Goal: Information Seeking & Learning: Find contact information

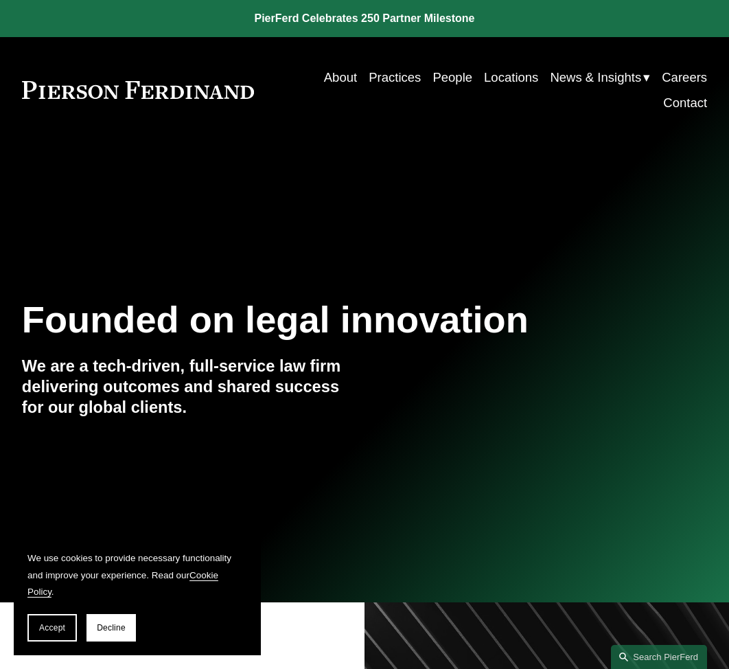
click at [684, 73] on link "Careers" at bounding box center [684, 77] width 45 height 25
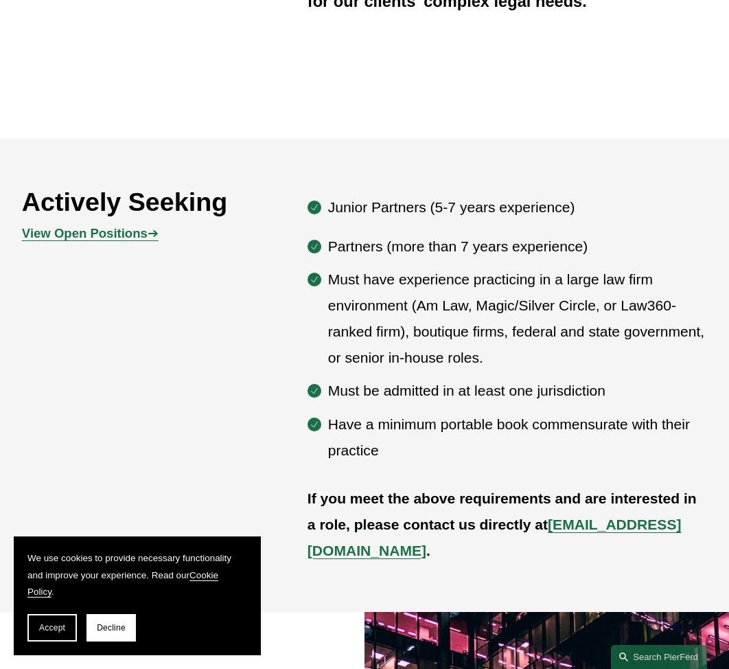
scroll to position [604, 0]
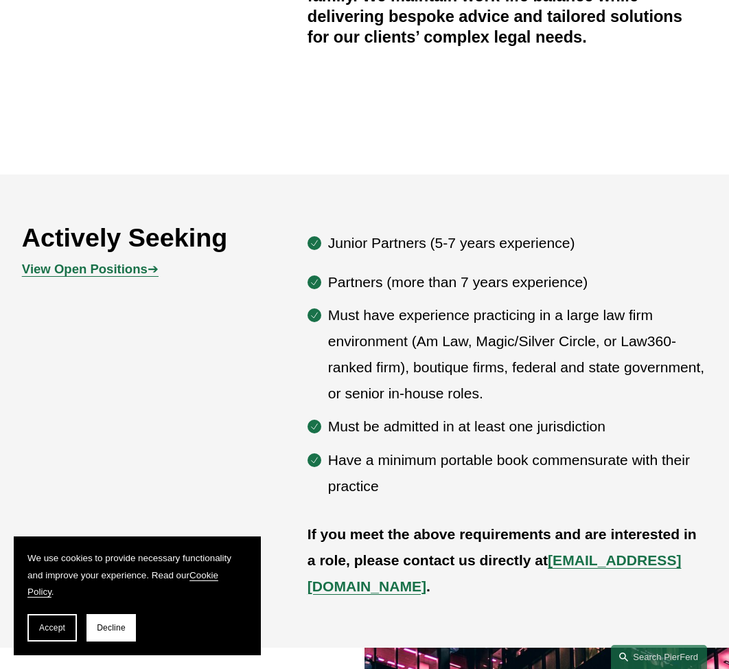
click at [123, 275] on strong "View Open Positions" at bounding box center [85, 269] width 126 height 14
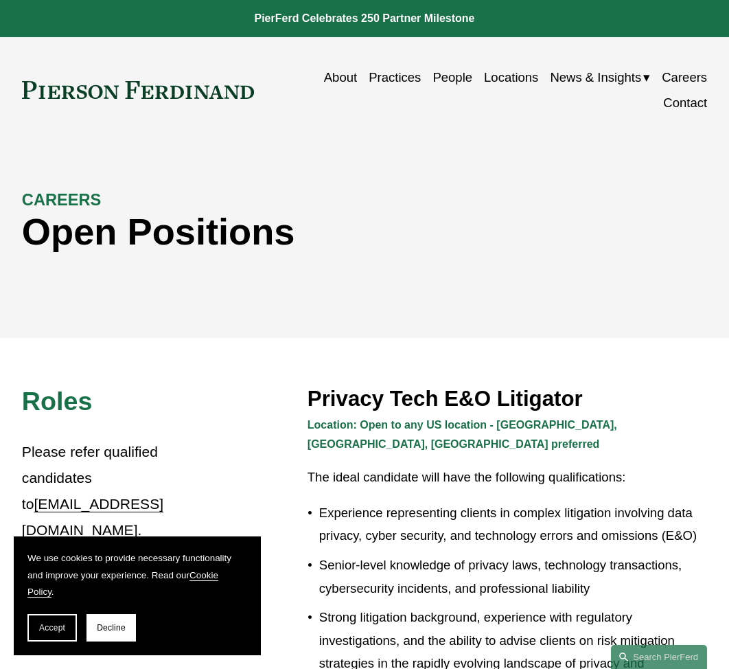
click at [336, 76] on link "About" at bounding box center [340, 77] width 33 height 25
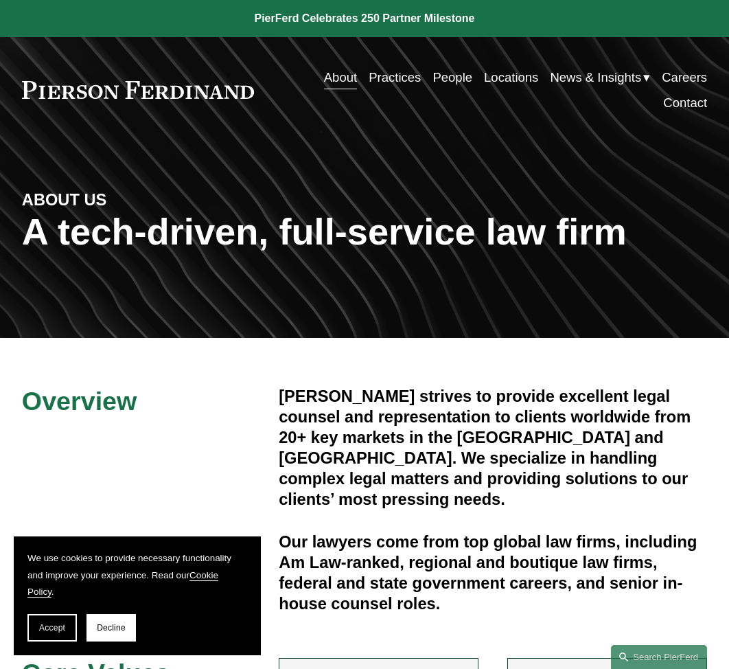
click at [400, 76] on link "Practices" at bounding box center [395, 77] width 52 height 25
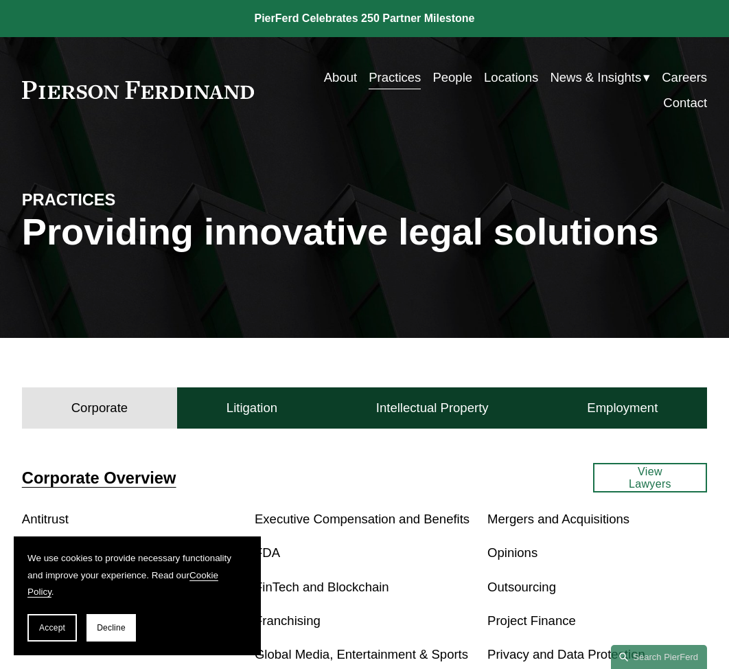
click at [437, 78] on link "People" at bounding box center [452, 77] width 40 height 25
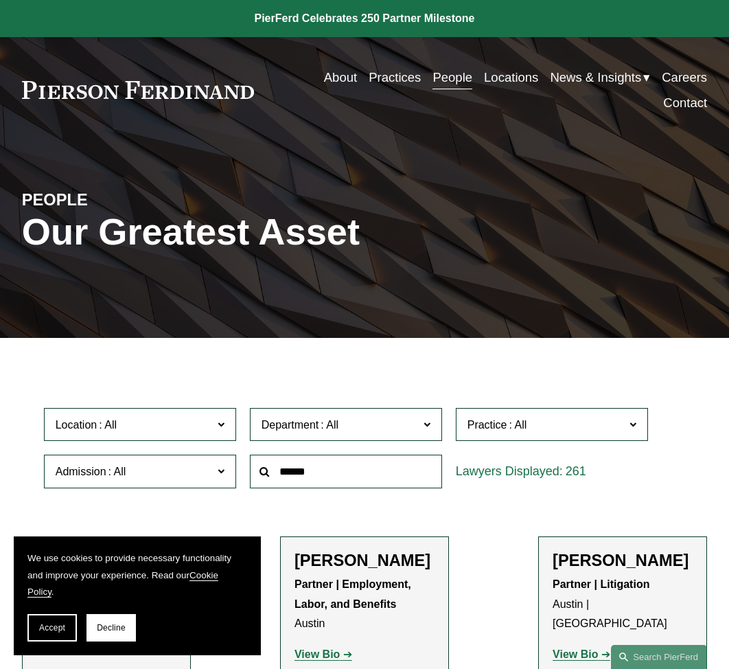
click at [339, 80] on link "About" at bounding box center [340, 77] width 33 height 25
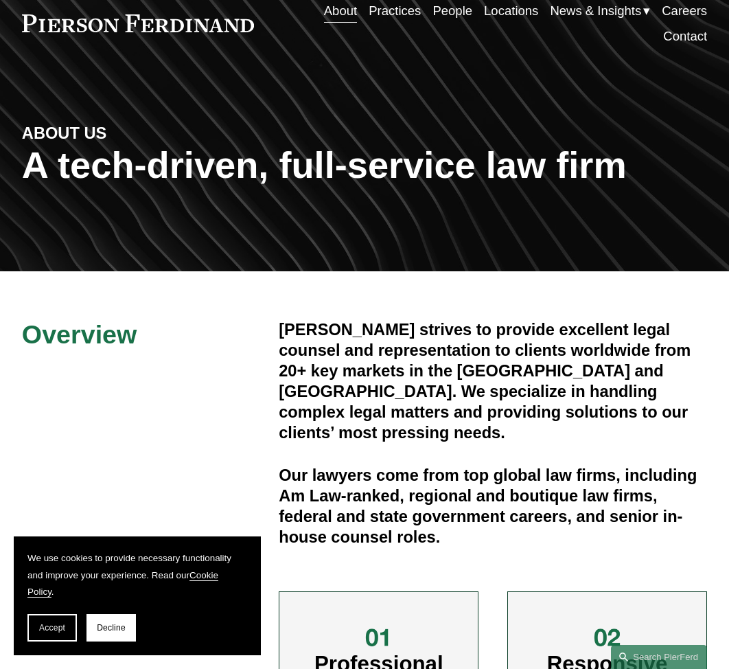
scroll to position [67, 0]
click at [689, 12] on link "Careers" at bounding box center [684, 10] width 45 height 25
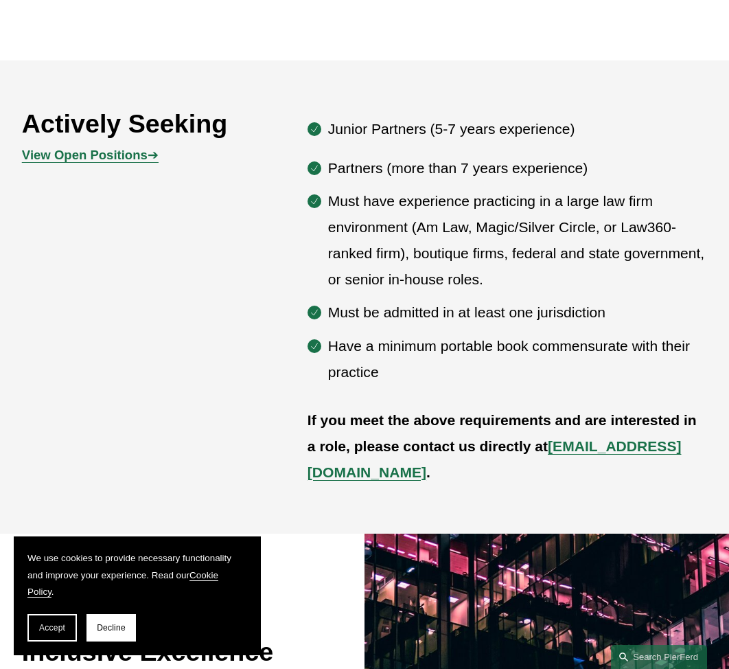
scroll to position [720, 0]
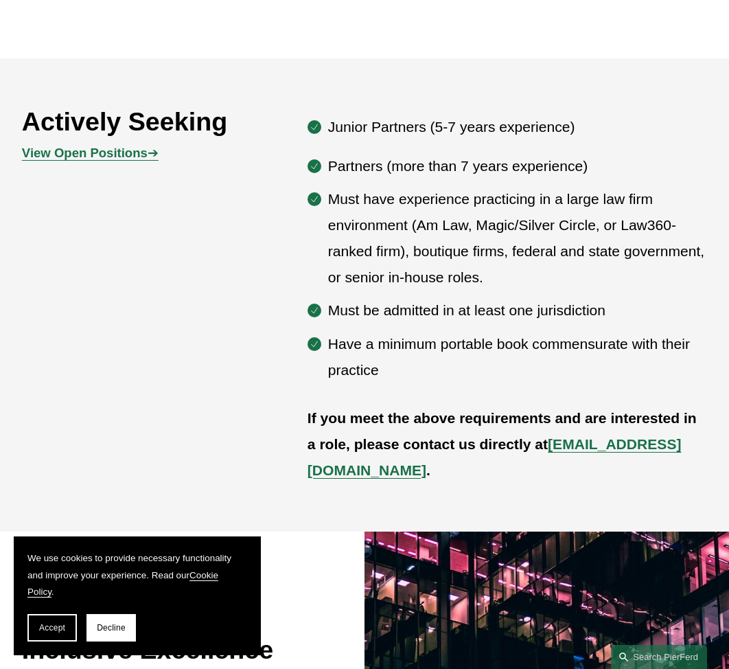
click at [126, 157] on strong "View Open Positions" at bounding box center [85, 153] width 126 height 14
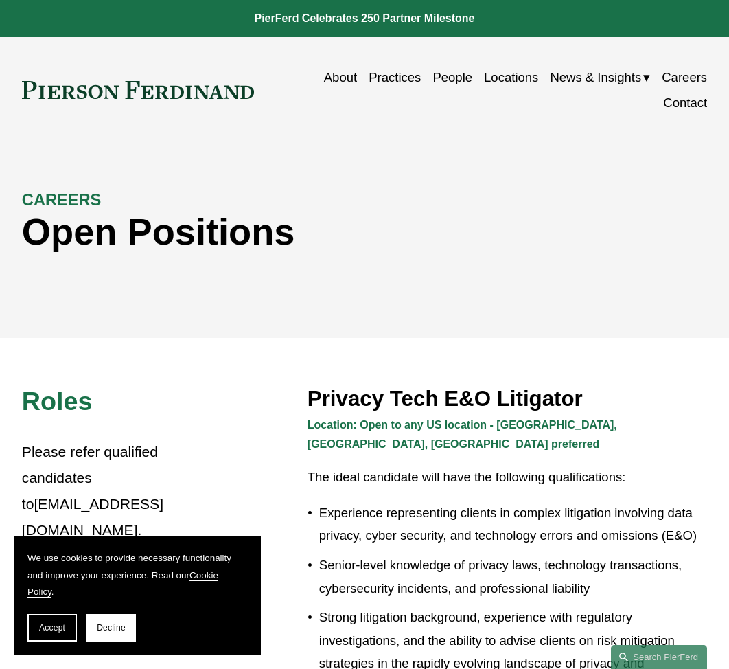
click at [341, 73] on link "About" at bounding box center [340, 77] width 33 height 25
click at [0, 0] on span "Insights" at bounding box center [0, 0] width 0 height 0
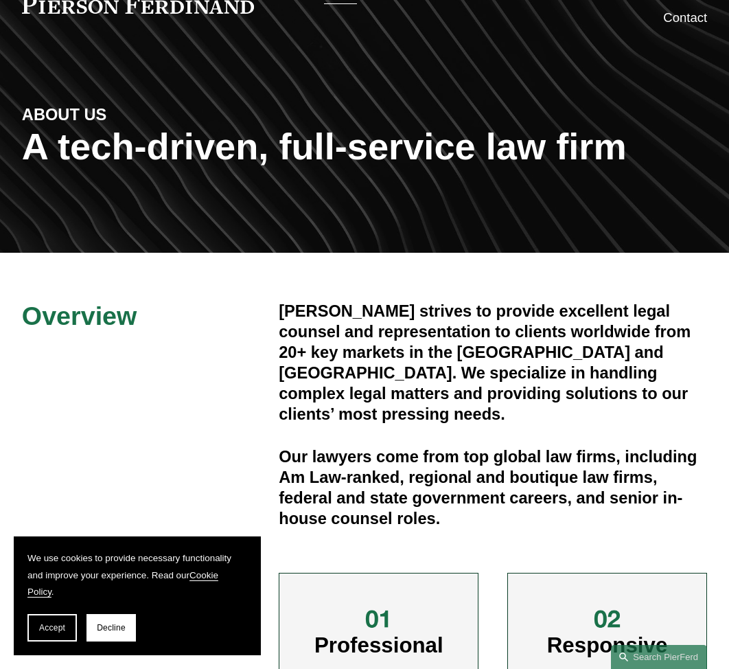
scroll to position [38, 0]
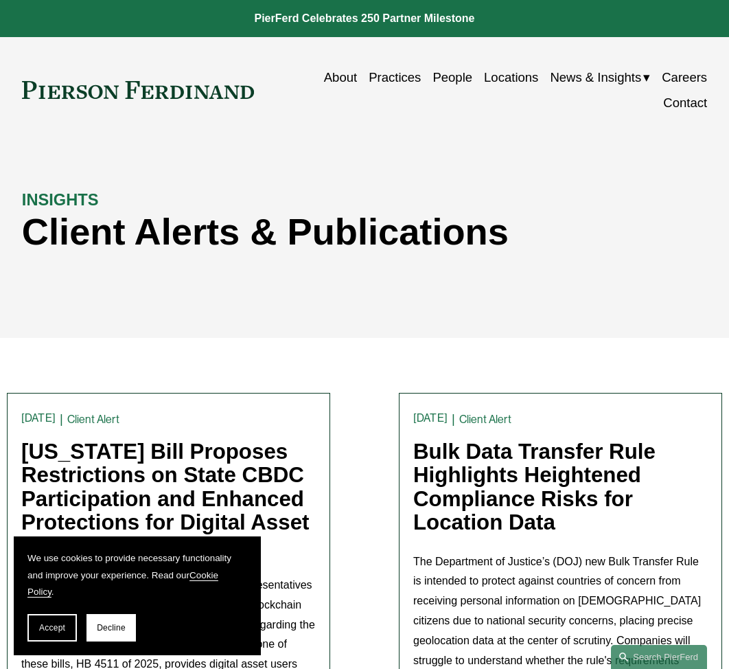
click at [327, 78] on link "About" at bounding box center [340, 77] width 33 height 25
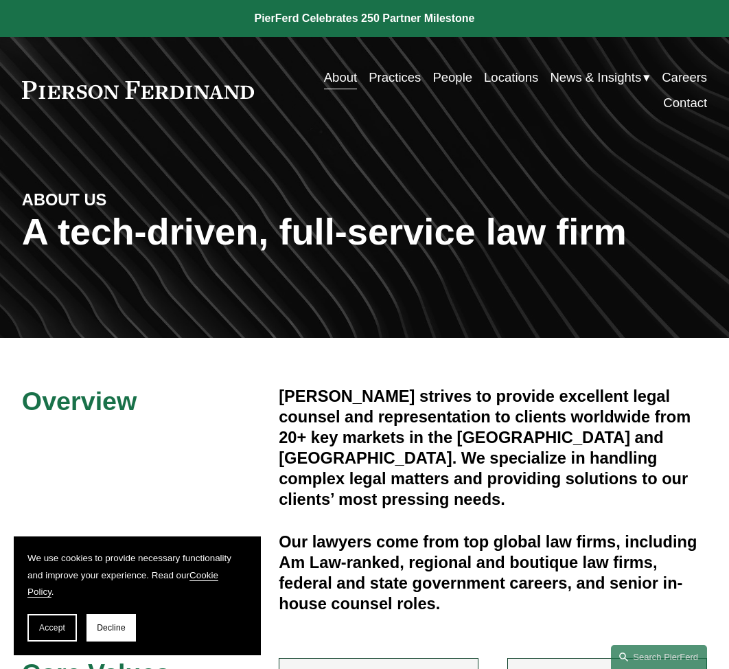
click at [673, 77] on link "Careers" at bounding box center [684, 77] width 45 height 25
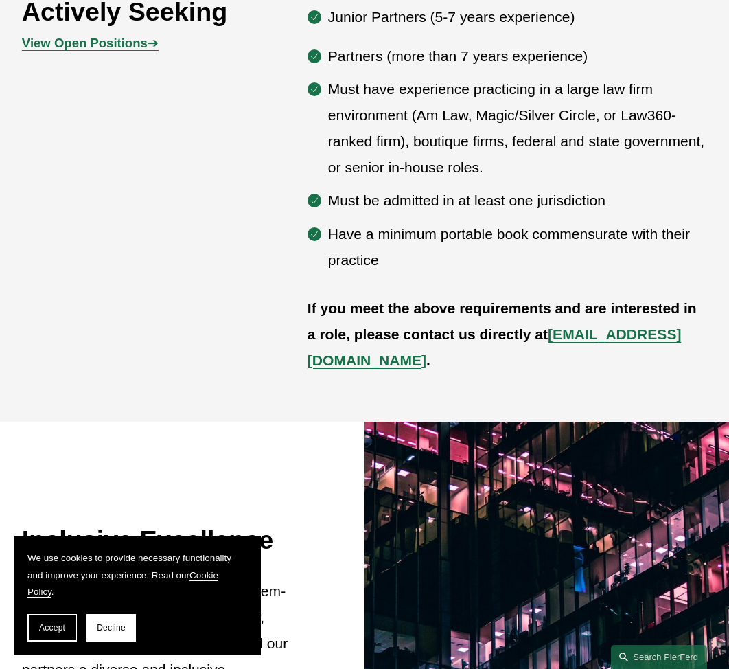
scroll to position [721, 0]
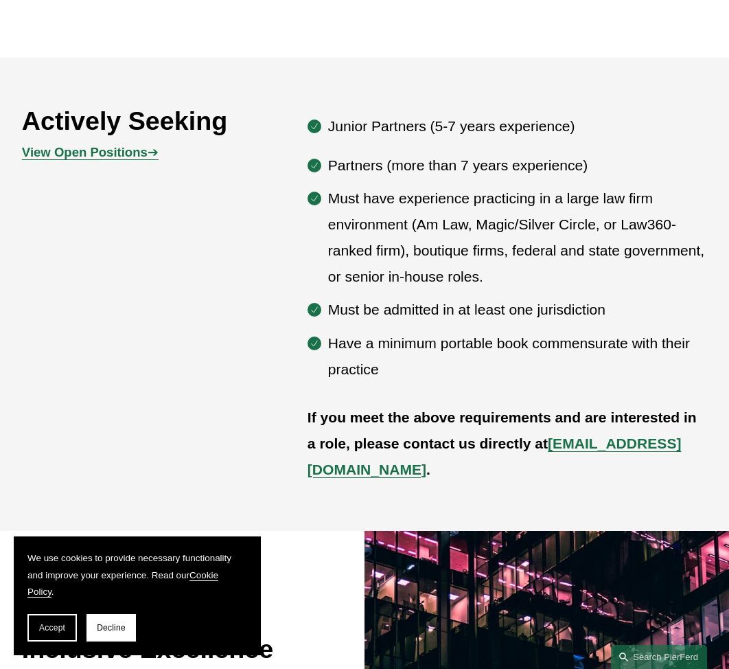
click at [108, 145] on strong "View Open Positions" at bounding box center [85, 152] width 126 height 14
click at [133, 143] on p "View Open Positions ➔" at bounding box center [108, 152] width 172 height 23
click at [135, 149] on strong "View Open Positions" at bounding box center [85, 152] width 126 height 14
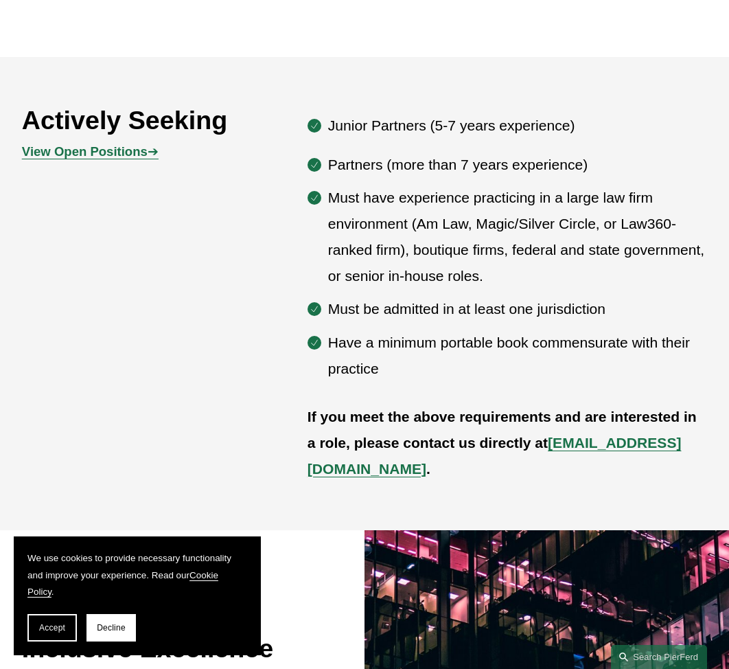
scroll to position [751, 0]
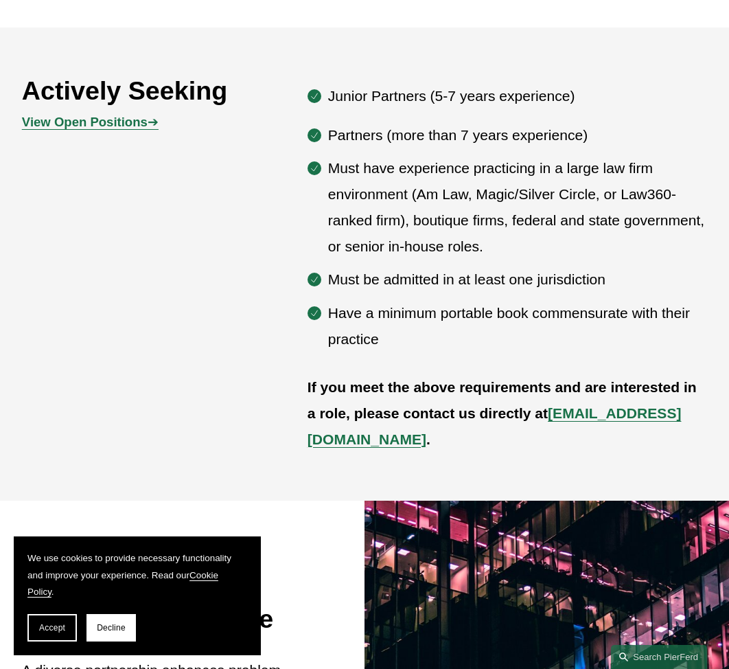
drag, startPoint x: 699, startPoint y: 407, endPoint x: 552, endPoint y: 406, distance: 147.6
click at [552, 406] on p "If you meet the above requirements and are interested in a role, please contact…" at bounding box center [508, 413] width 400 height 78
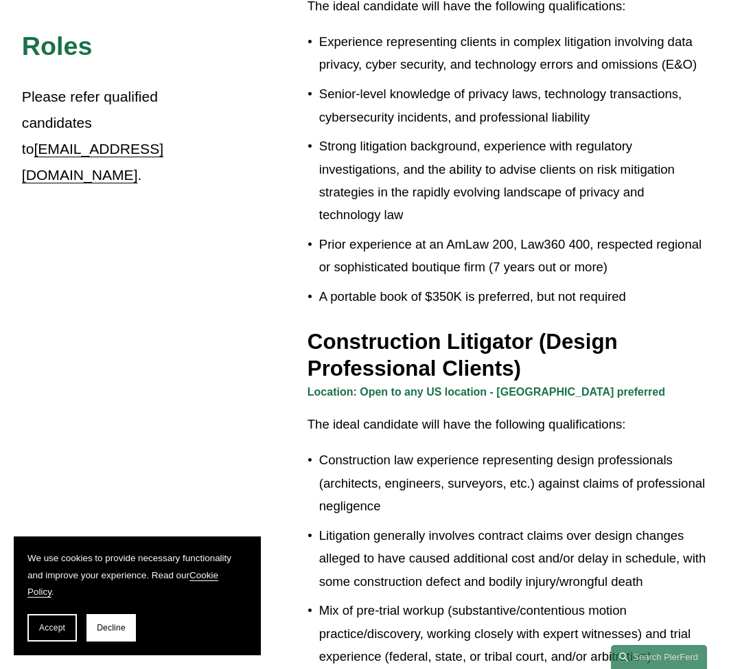
scroll to position [526, 0]
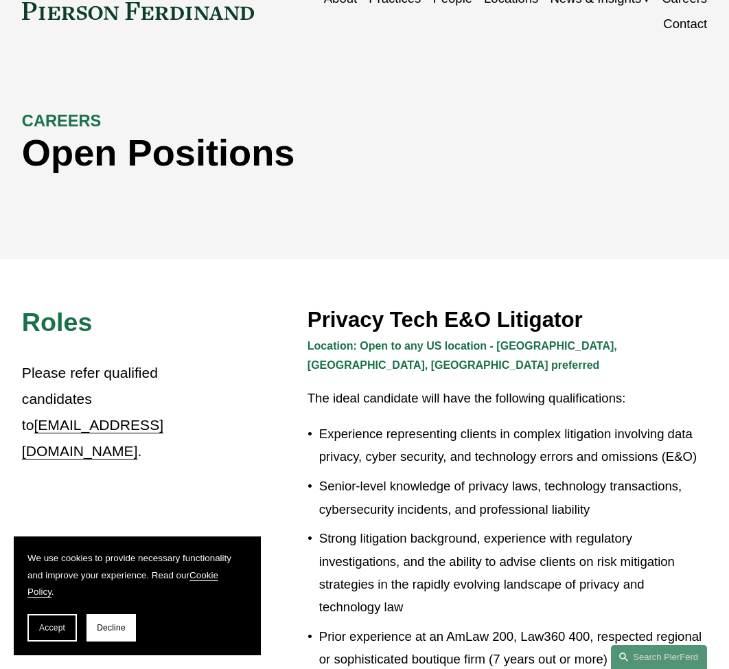
scroll to position [115, 0]
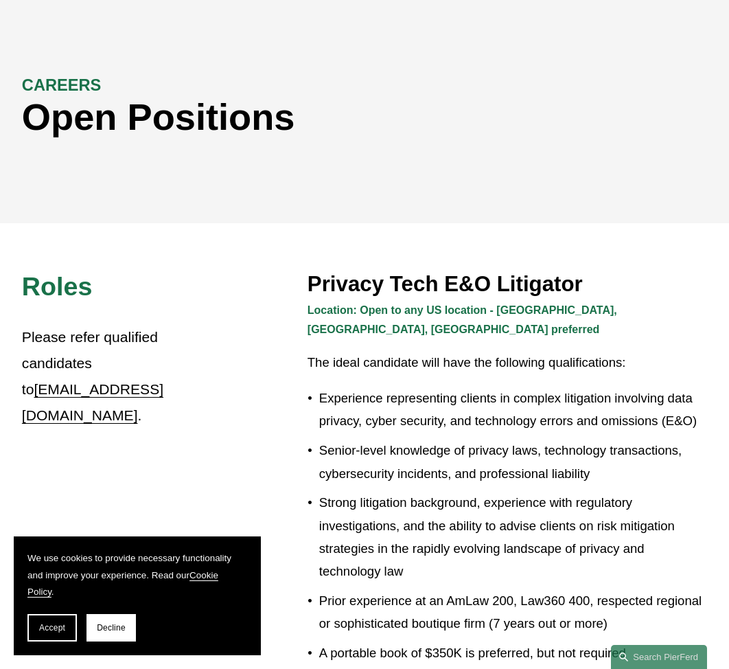
click at [161, 386] on p "Please refer qualified candidates to recruit@pierferd.com ." at bounding box center [122, 376] width 200 height 104
drag, startPoint x: 156, startPoint y: 386, endPoint x: 98, endPoint y: 380, distance: 58.1
click at [23, 387] on p "Please refer qualified candidates to recruit@pierferd.com ." at bounding box center [122, 376] width 200 height 104
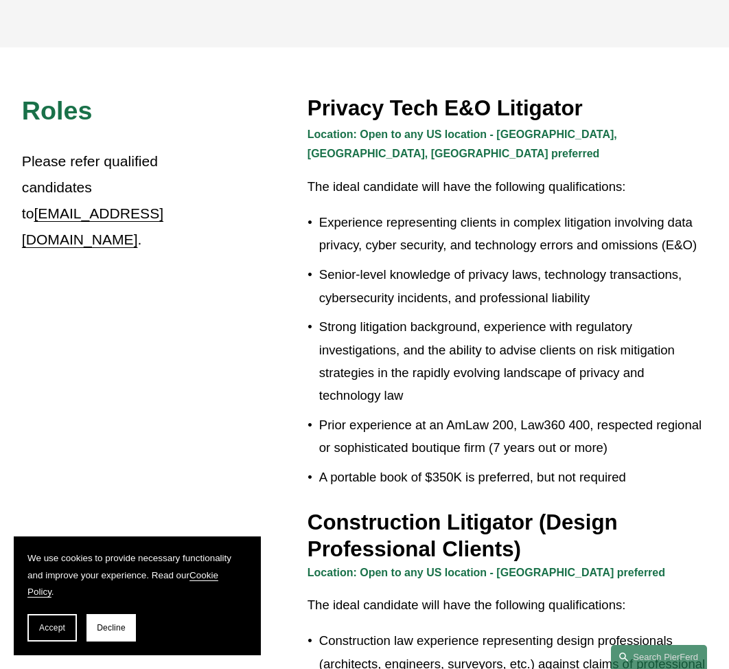
scroll to position [273, 0]
